Goal: Transaction & Acquisition: Purchase product/service

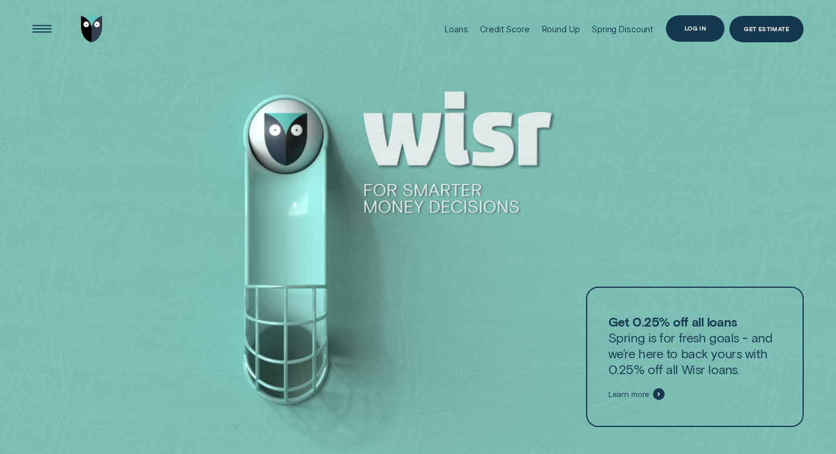
click at [703, 27] on div "Log in" at bounding box center [695, 28] width 21 height 5
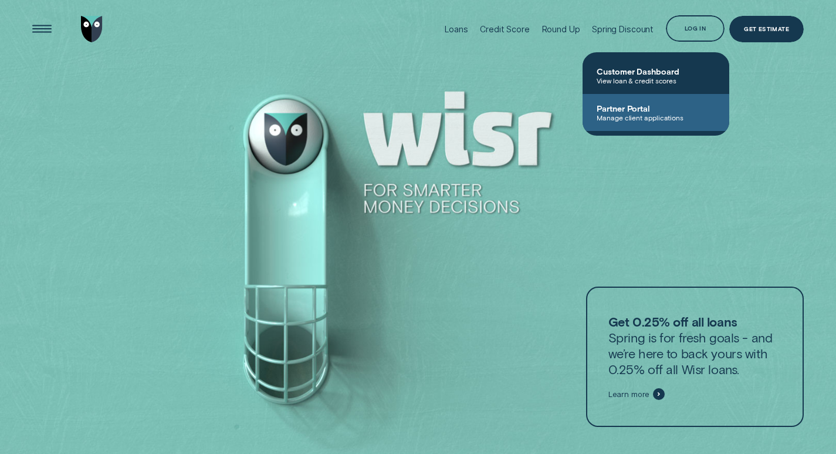
click at [652, 113] on span "Manage client applications" at bounding box center [656, 117] width 119 height 8
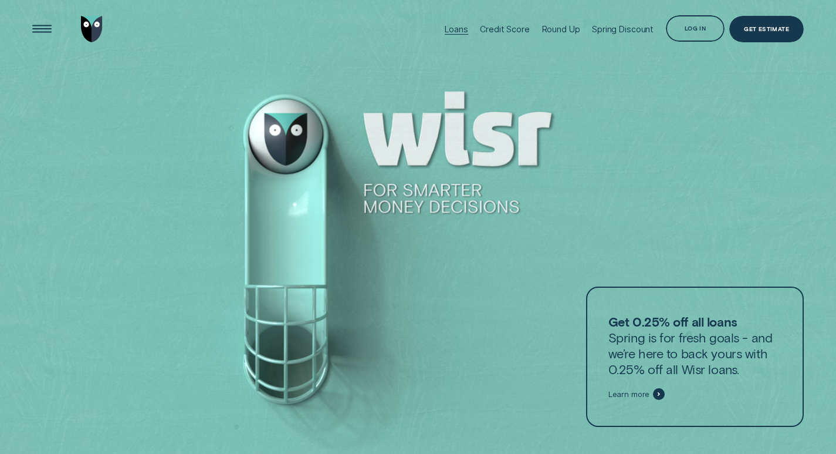
click at [465, 28] on div "Loans" at bounding box center [456, 29] width 23 height 10
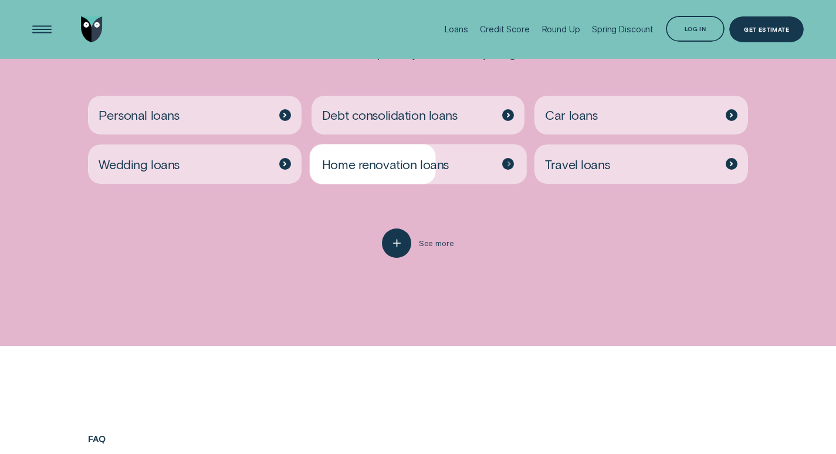
scroll to position [2385, 0]
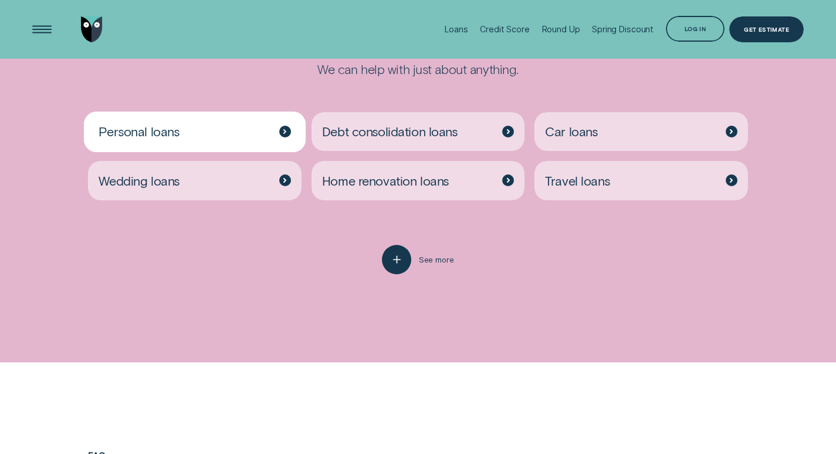
click at [251, 132] on div "Personal loans" at bounding box center [195, 131] width 214 height 39
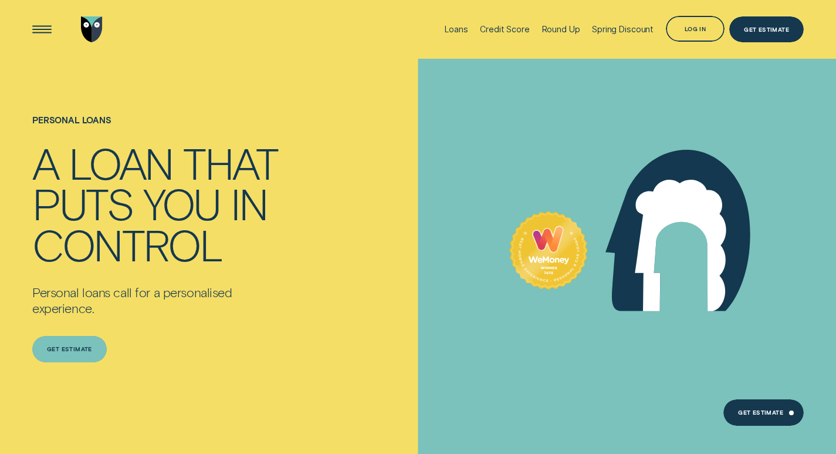
click at [60, 356] on div "Get estimate" at bounding box center [69, 349] width 75 height 26
click at [457, 28] on div "Loans" at bounding box center [456, 29] width 23 height 10
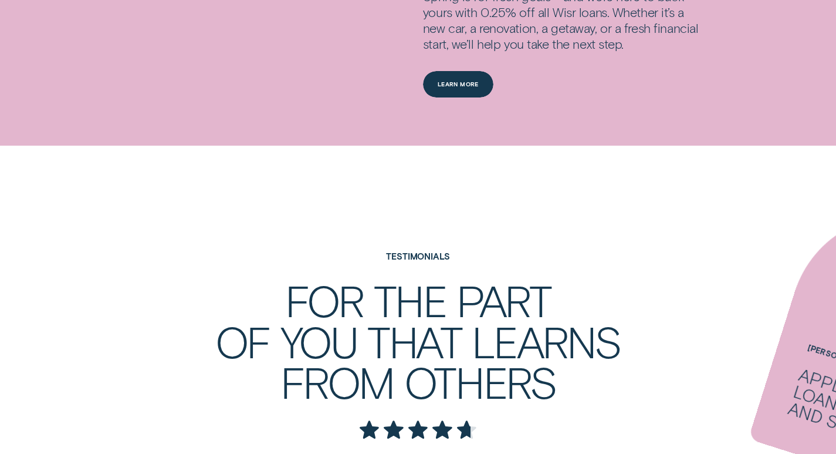
scroll to position [1760, 0]
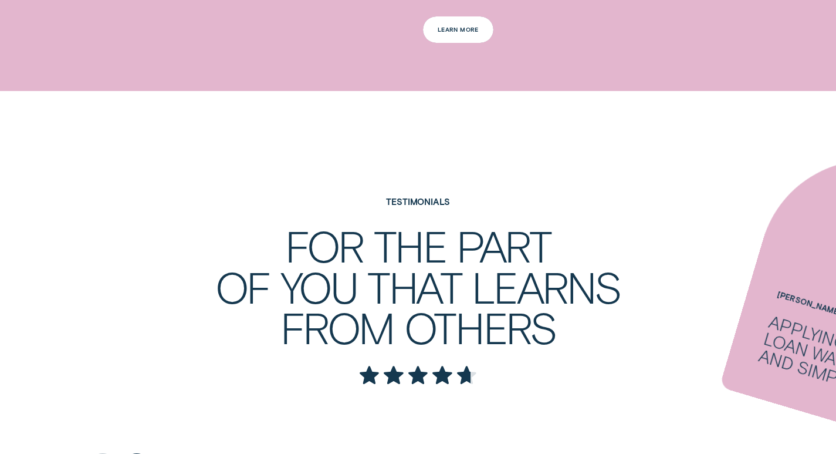
click at [454, 29] on div "Learn more" at bounding box center [458, 29] width 41 height 5
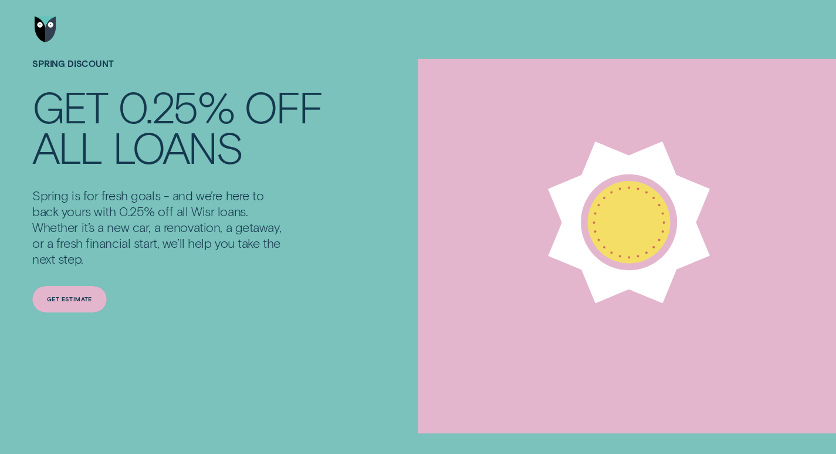
click at [85, 294] on div "Get estimate" at bounding box center [69, 299] width 75 height 26
